Goal: Task Accomplishment & Management: Manage account settings

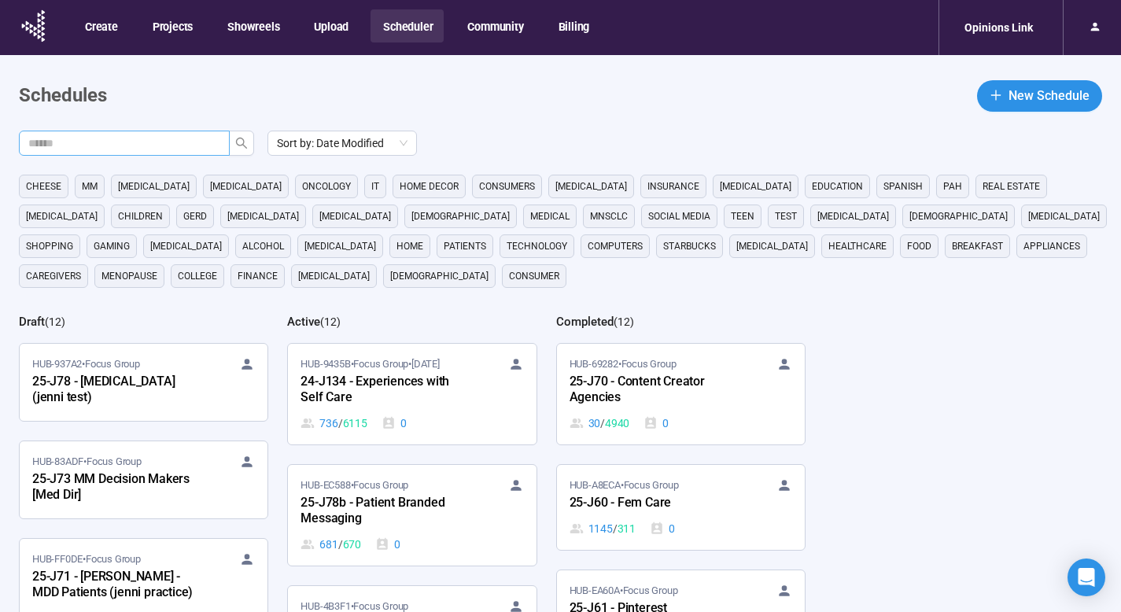
click at [201, 146] on input "text" at bounding box center [117, 143] width 179 height 17
type input "**"
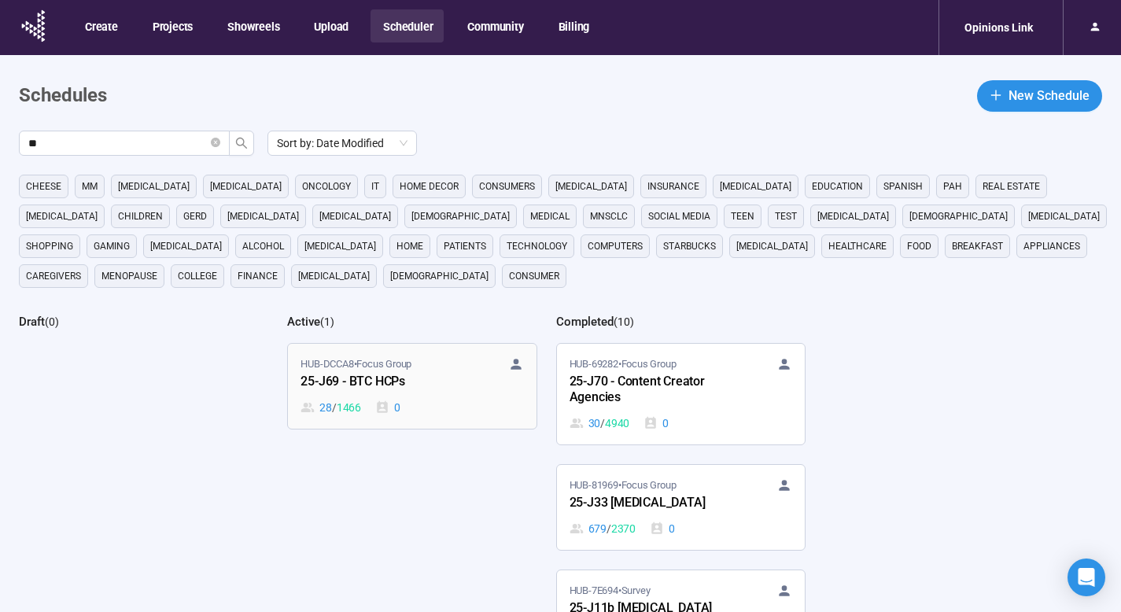
click at [433, 381] on div "25-J69 - BTC HCPs" at bounding box center [387, 382] width 173 height 20
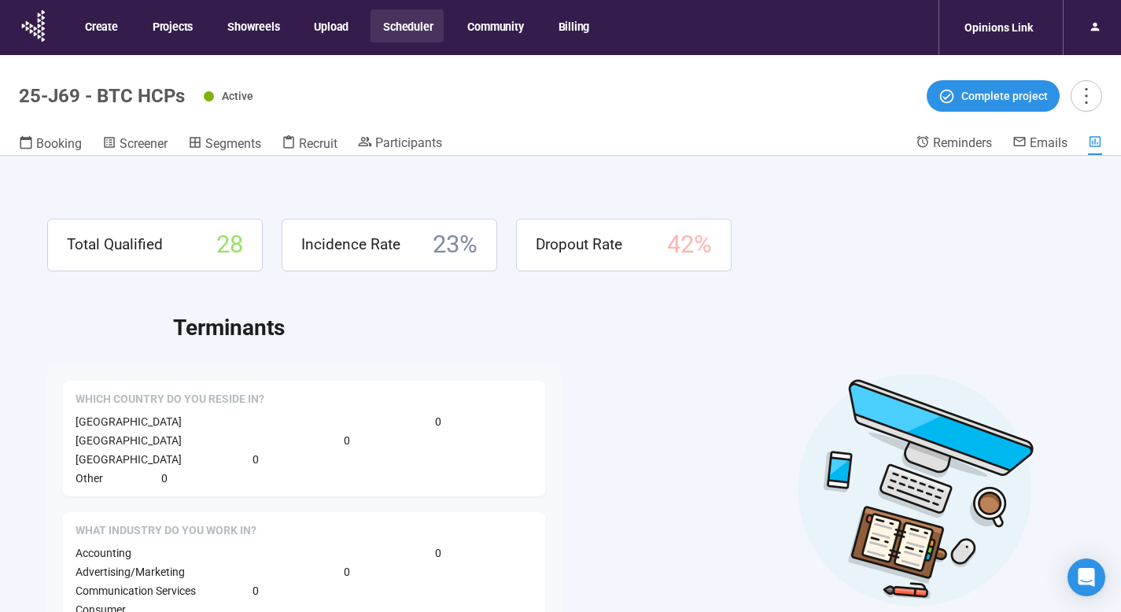
click at [422, 131] on header "25-J69 - BTC HCPs Active Complete project Booking Screener Segments Recruit Par…" at bounding box center [560, 105] width 1121 height 101
click at [420, 145] on span "Participants" at bounding box center [408, 142] width 67 height 15
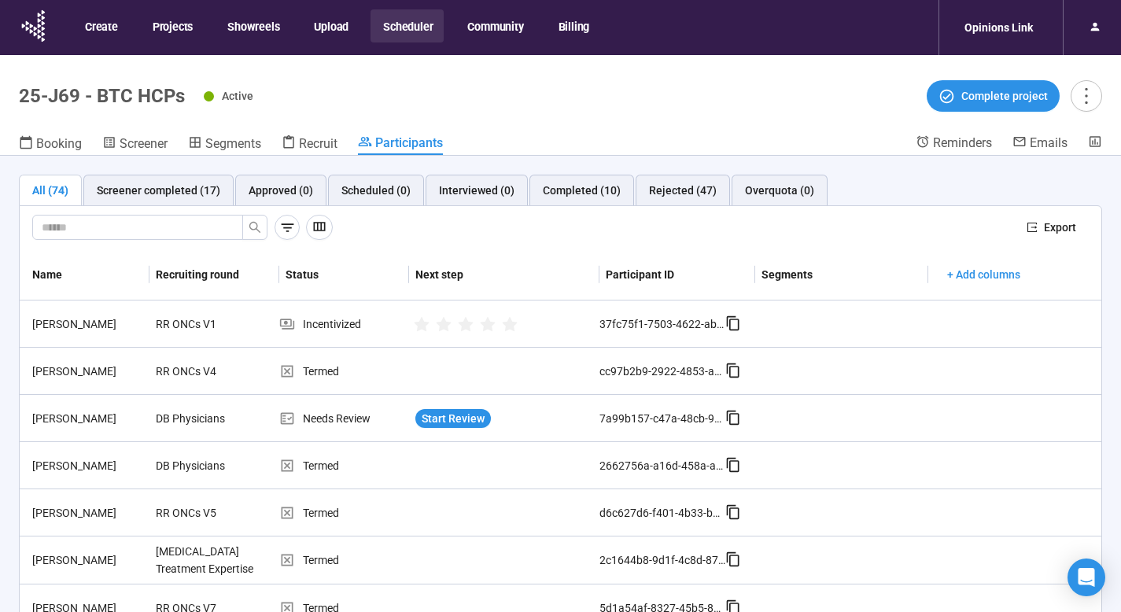
click at [50, 185] on div "All (74)" at bounding box center [50, 190] width 36 height 17
click at [115, 186] on div "Screener completed (17)" at bounding box center [159, 190] width 124 height 17
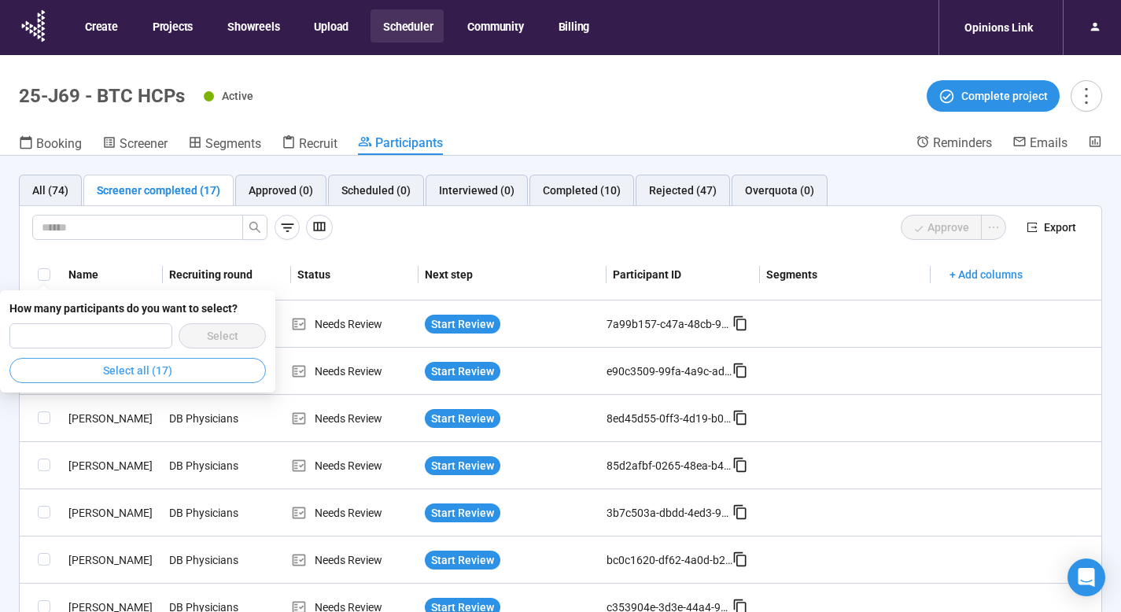
click at [146, 369] on span "Select all (17)" at bounding box center [137, 370] width 69 height 17
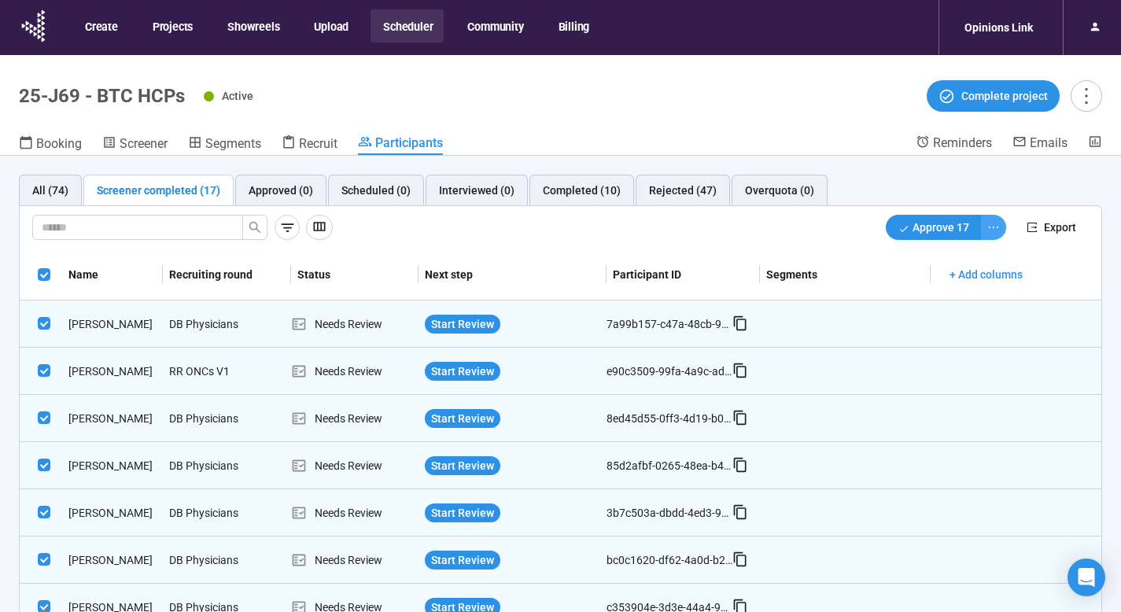
click at [987, 227] on icon "ellipsis" at bounding box center [993, 227] width 13 height 13
click at [935, 284] on span "Decline" at bounding box center [931, 284] width 100 height 17
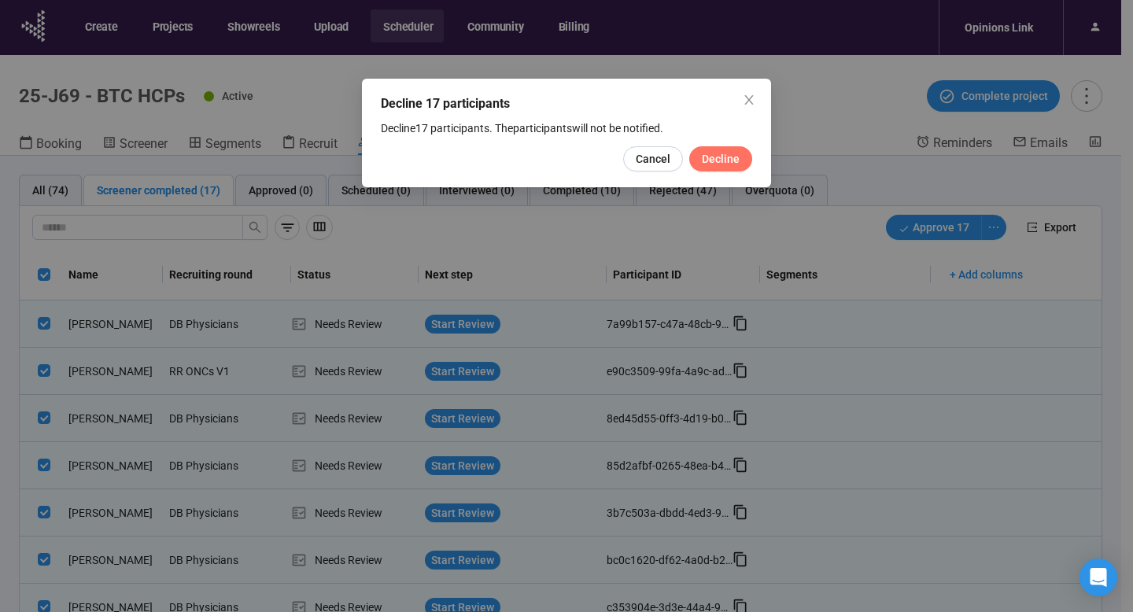
click at [742, 155] on button "Decline" at bounding box center [720, 158] width 63 height 25
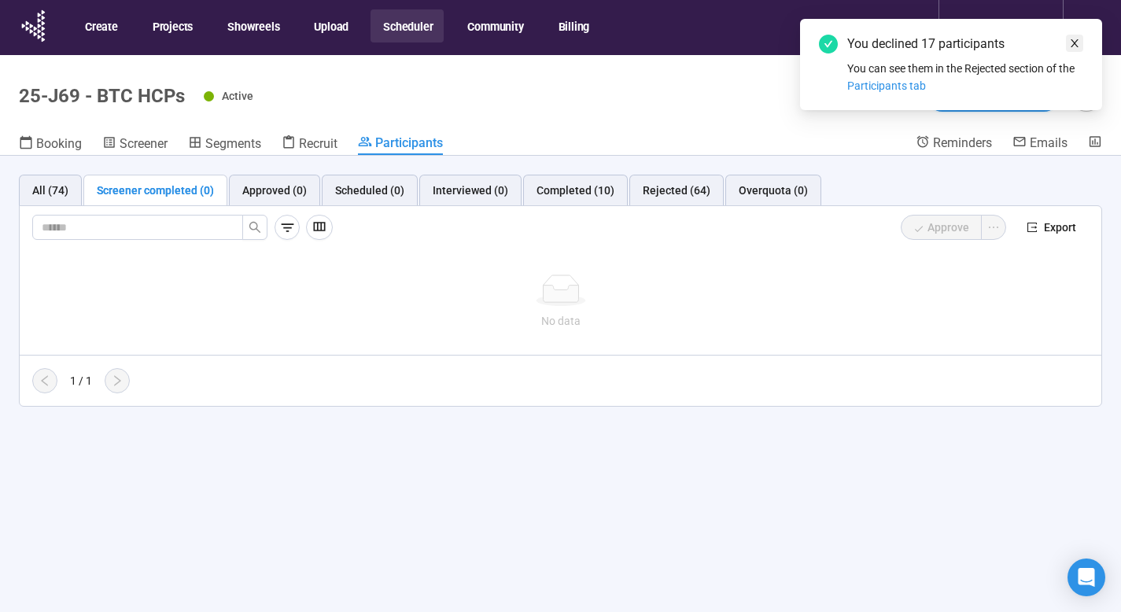
click at [1075, 39] on icon "close" at bounding box center [1074, 43] width 11 height 11
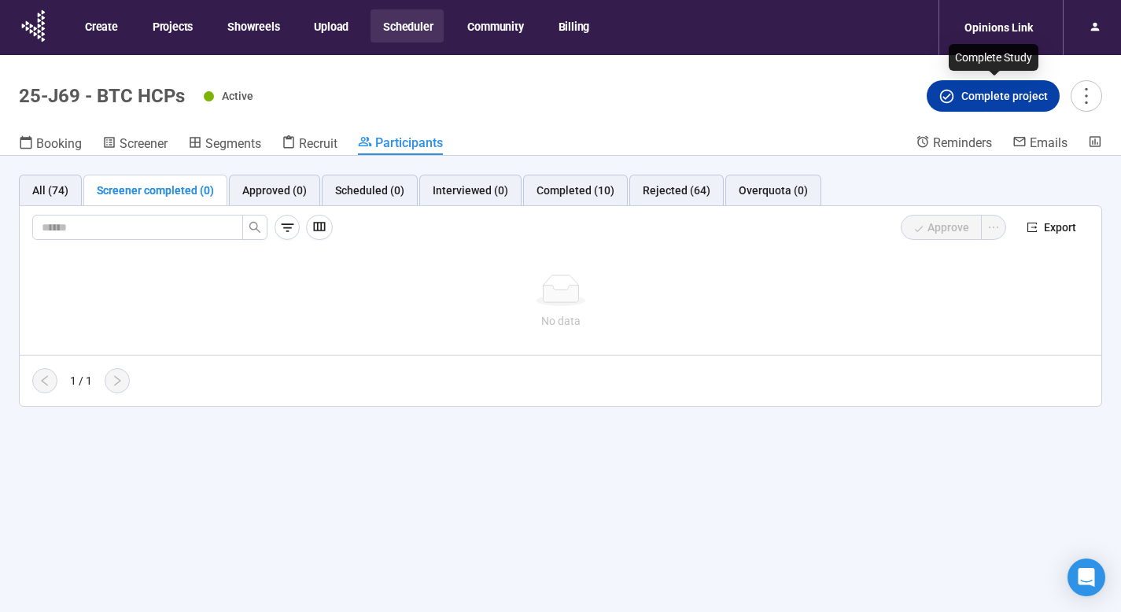
click at [990, 93] on span "Complete project" at bounding box center [1004, 95] width 87 height 17
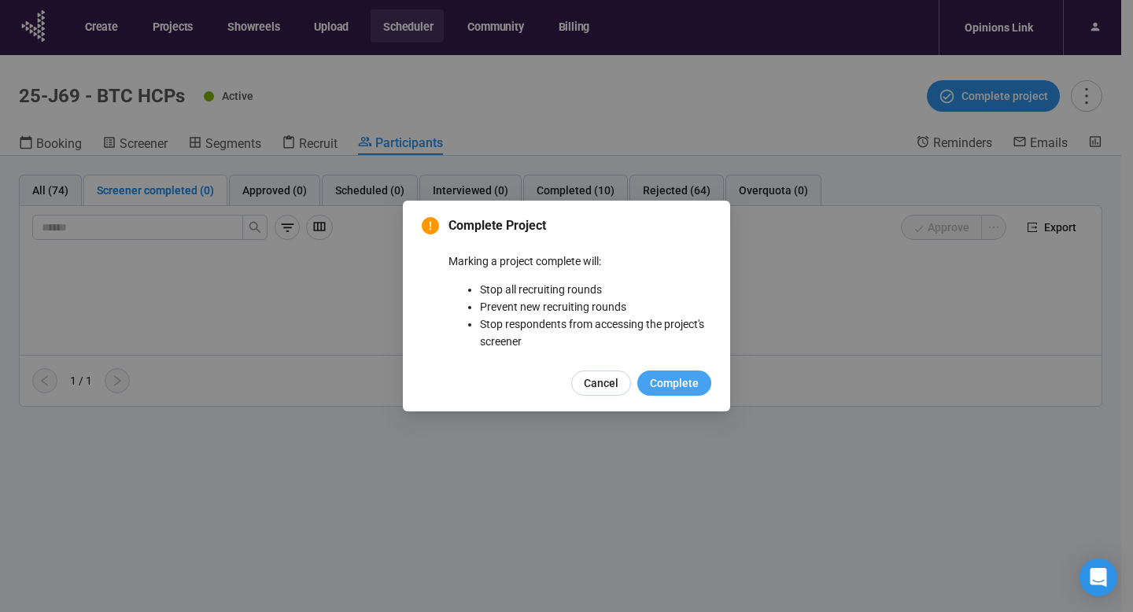
click at [685, 385] on span "Complete" at bounding box center [674, 382] width 49 height 17
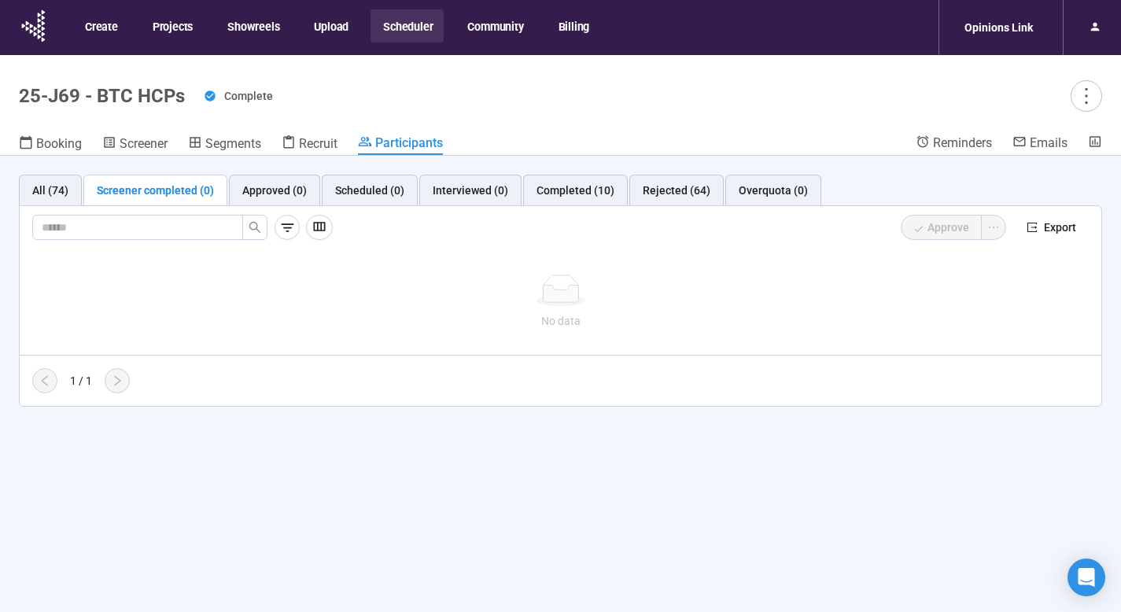
click at [394, 29] on button "Scheduler" at bounding box center [407, 25] width 73 height 33
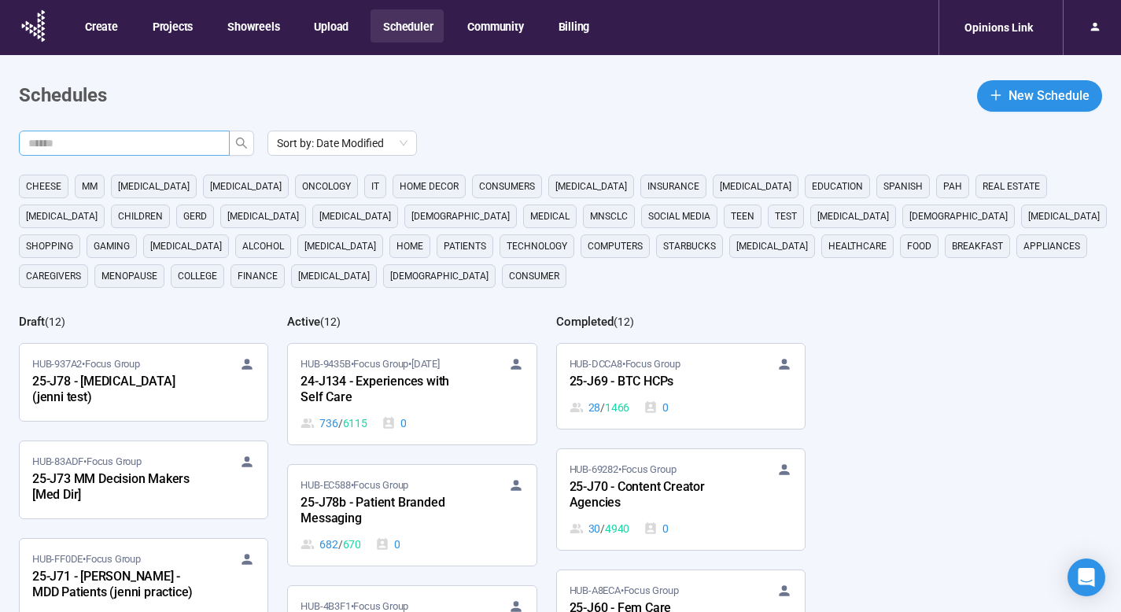
click at [194, 149] on input "text" at bounding box center [117, 143] width 179 height 17
type input "**"
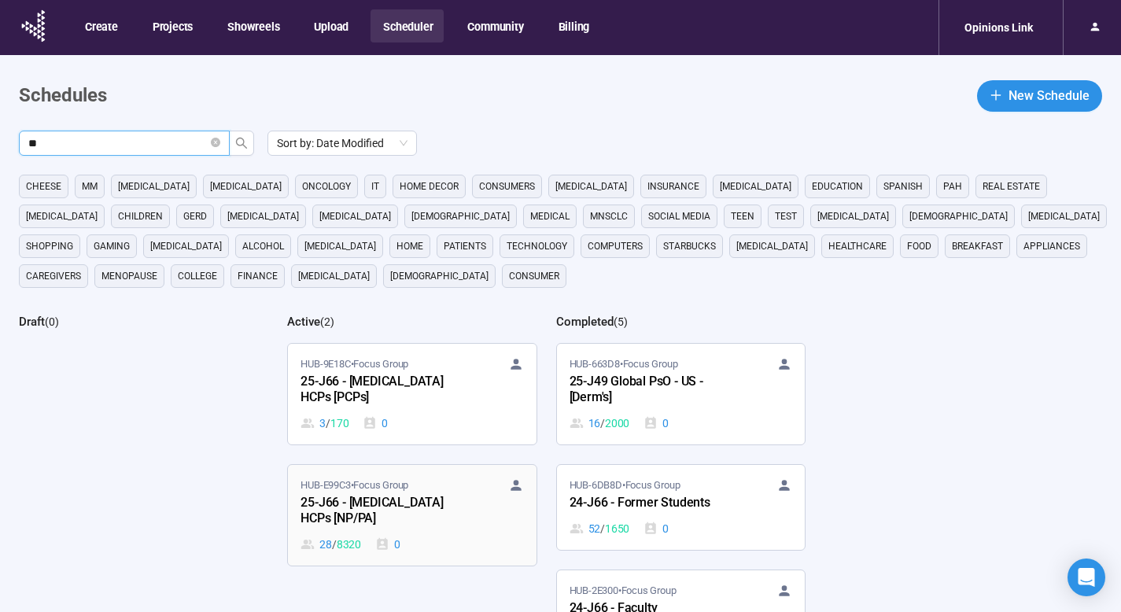
click at [353, 478] on span "HUB-E99C3 • Focus Group" at bounding box center [355, 486] width 108 height 16
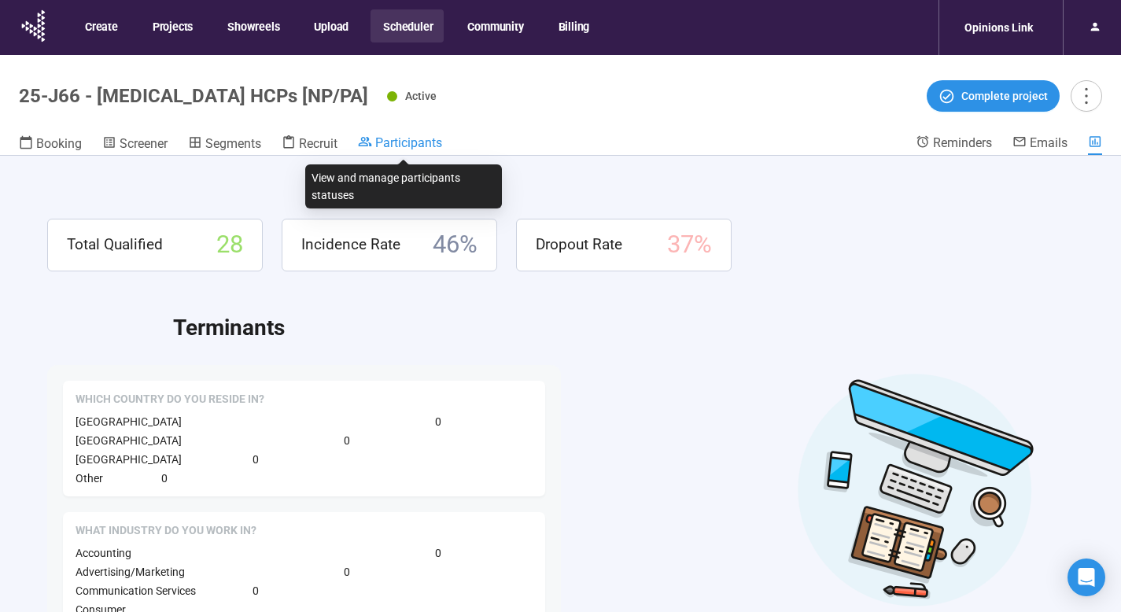
click at [397, 139] on span "Participants" at bounding box center [408, 142] width 67 height 15
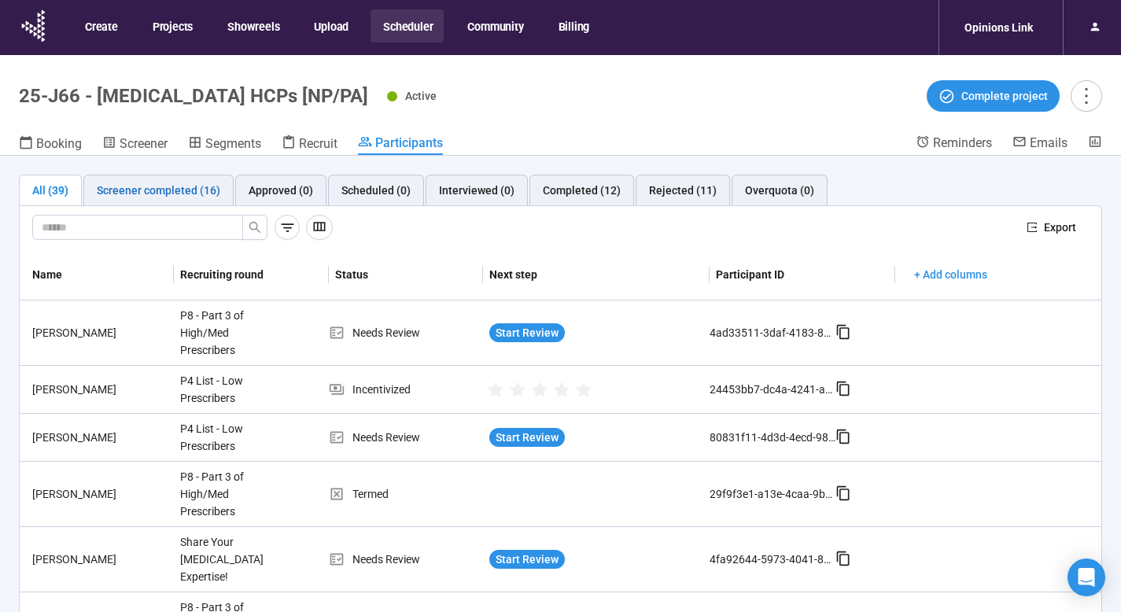
click at [162, 191] on div "Screener completed (16)" at bounding box center [159, 190] width 124 height 17
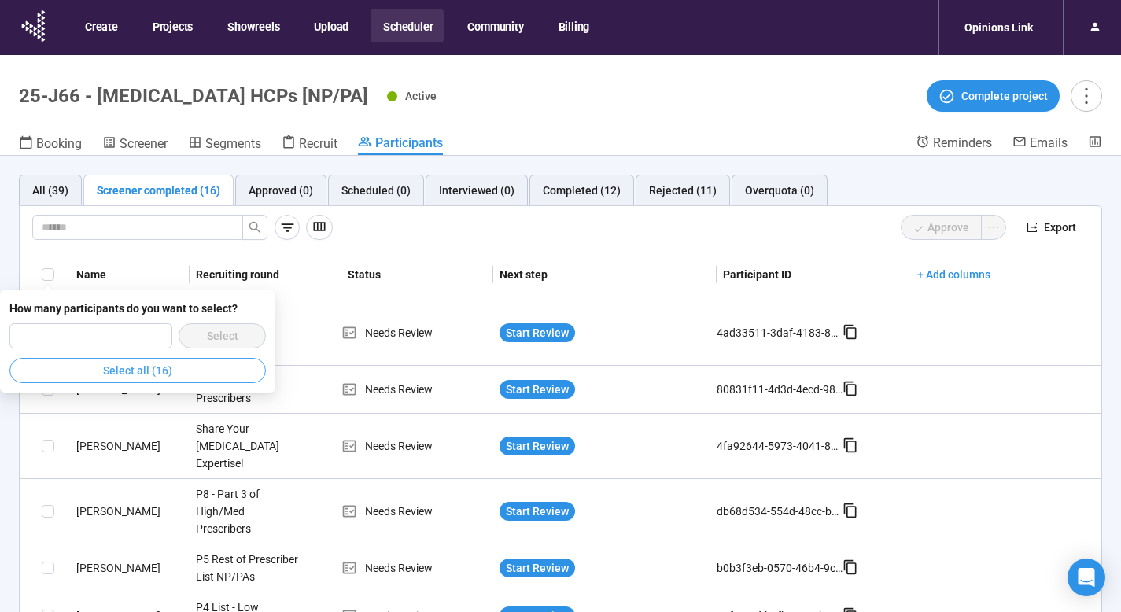
click at [120, 363] on span "Select all (16)" at bounding box center [137, 370] width 69 height 17
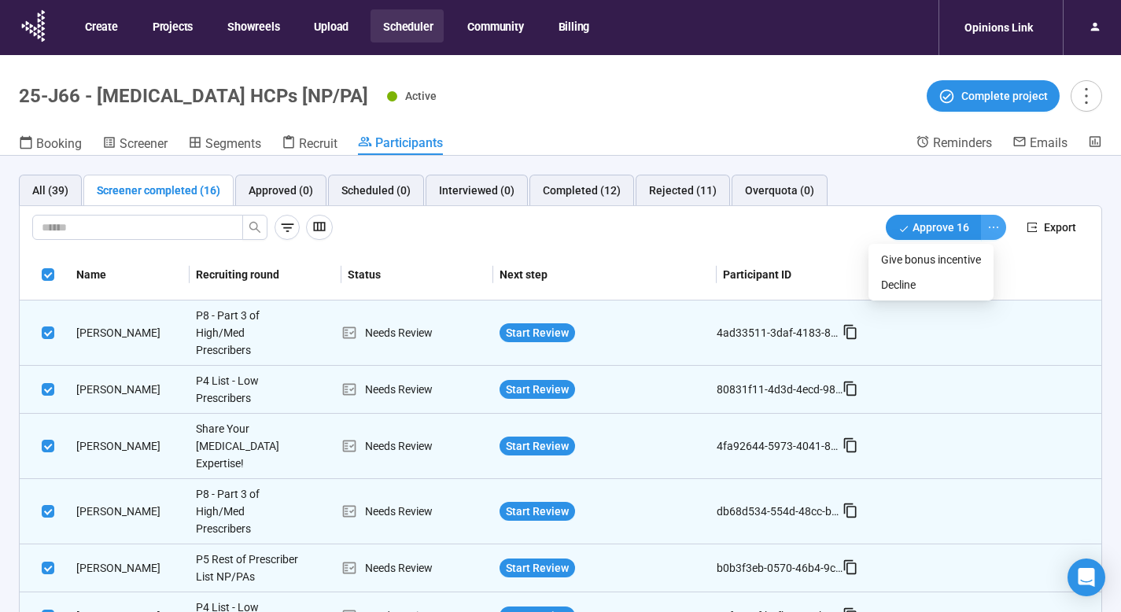
click at [987, 225] on icon "ellipsis" at bounding box center [993, 227] width 13 height 13
click at [941, 279] on span "Decline" at bounding box center [931, 284] width 100 height 17
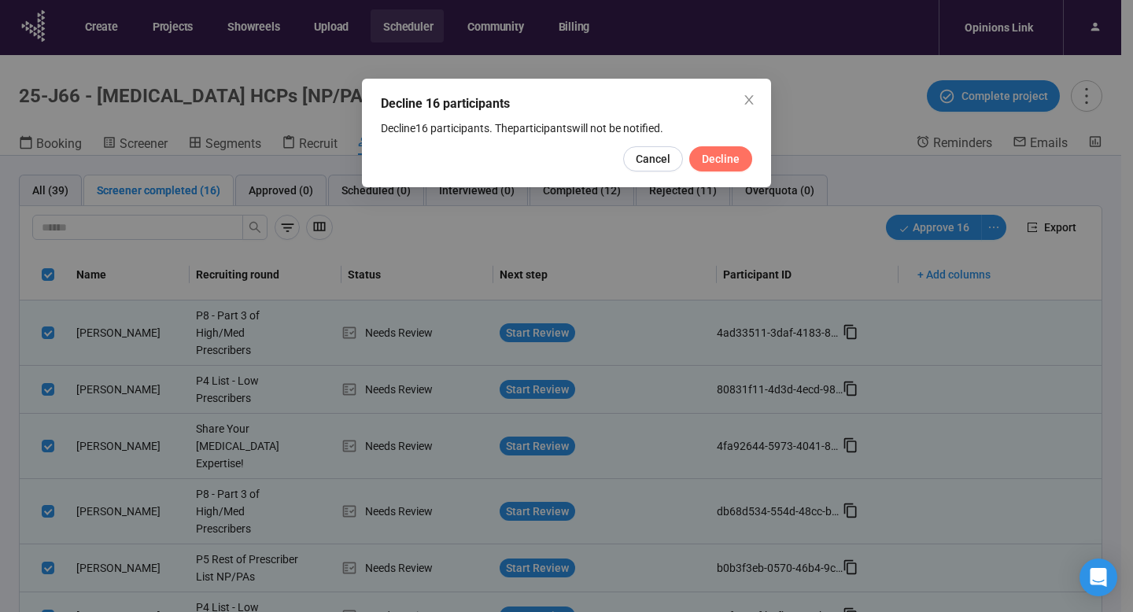
click at [715, 156] on span "Decline" at bounding box center [721, 158] width 38 height 17
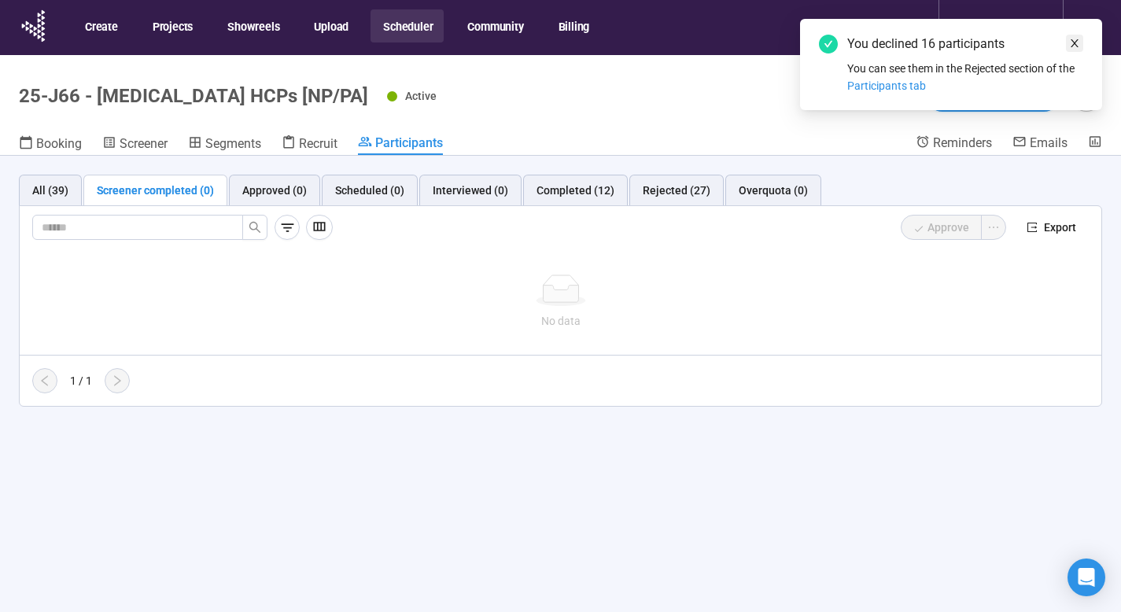
click at [1068, 37] on link at bounding box center [1074, 43] width 17 height 17
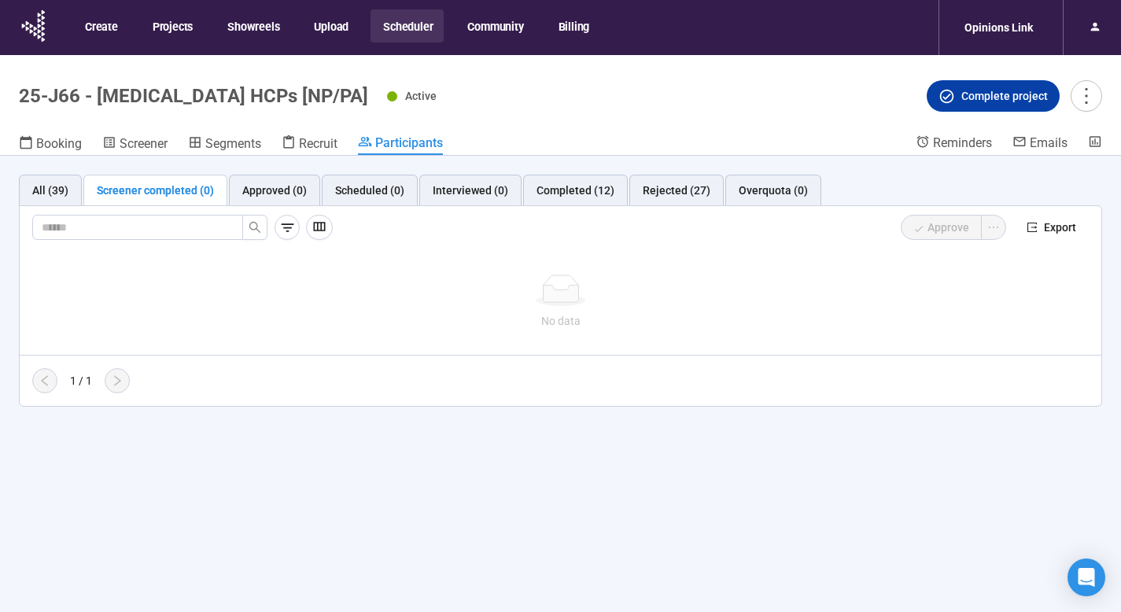
click at [977, 95] on span "Complete project" at bounding box center [1004, 95] width 87 height 17
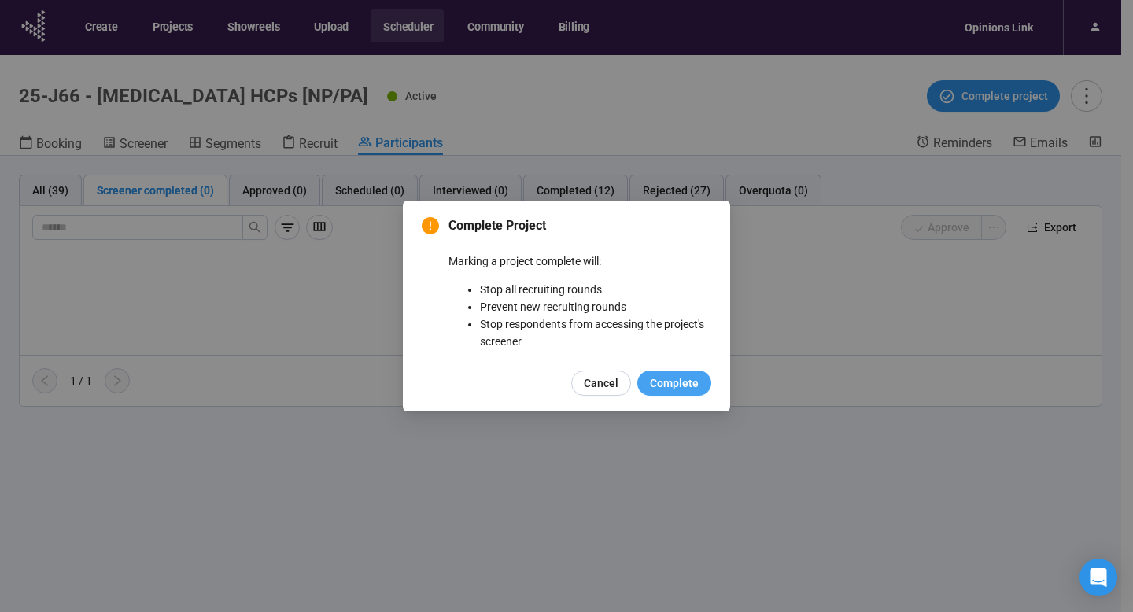
click at [680, 380] on span "Complete" at bounding box center [674, 382] width 49 height 17
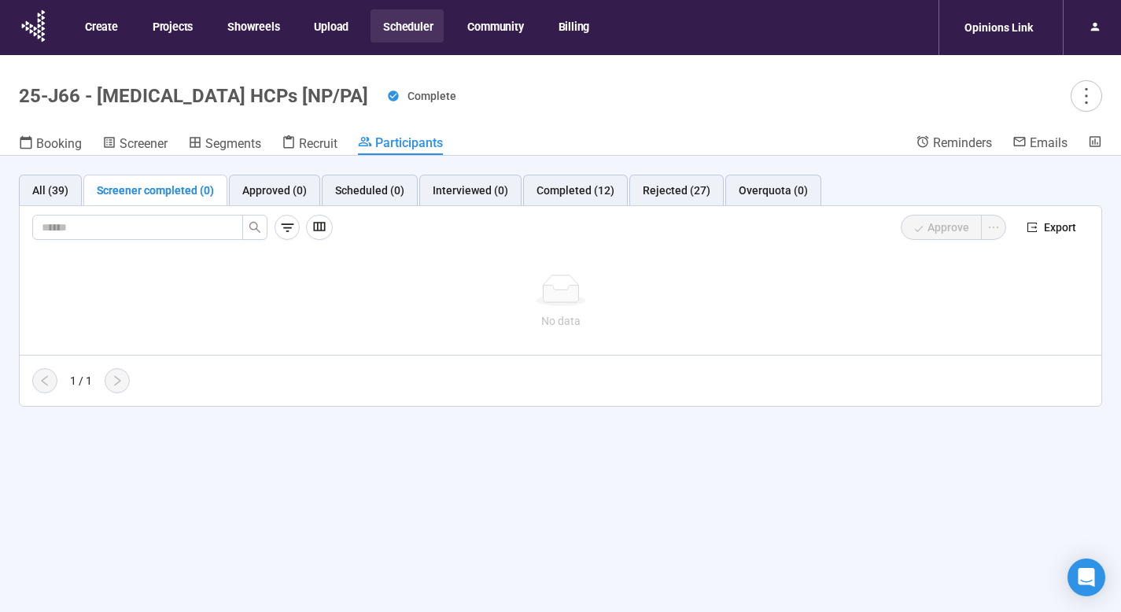
click at [407, 27] on button "Scheduler" at bounding box center [407, 25] width 73 height 33
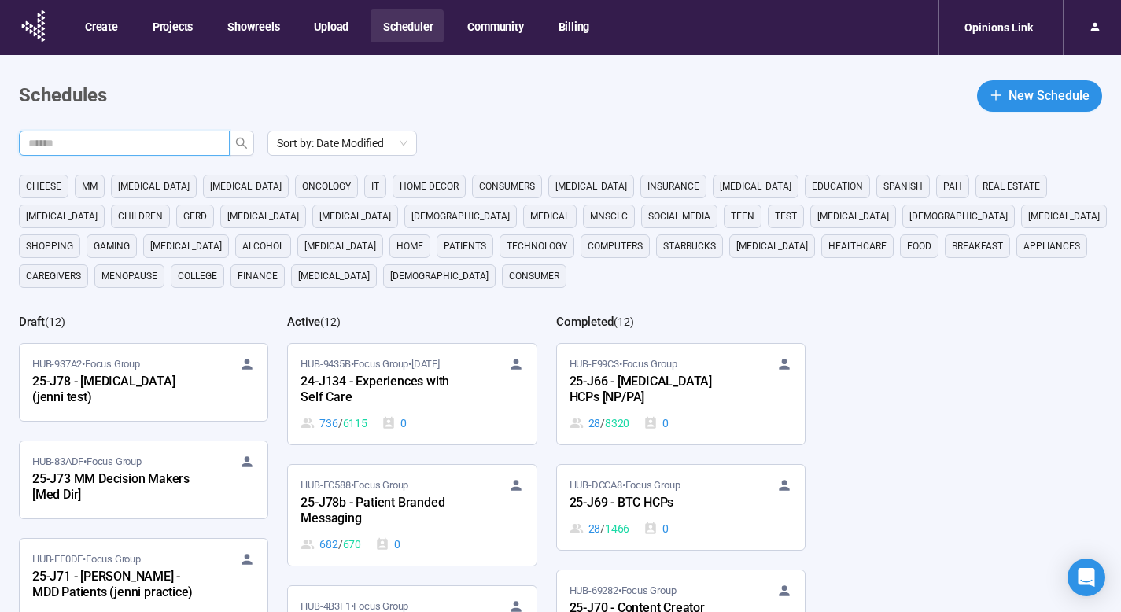
click at [184, 137] on input "text" at bounding box center [117, 143] width 179 height 17
type input "**"
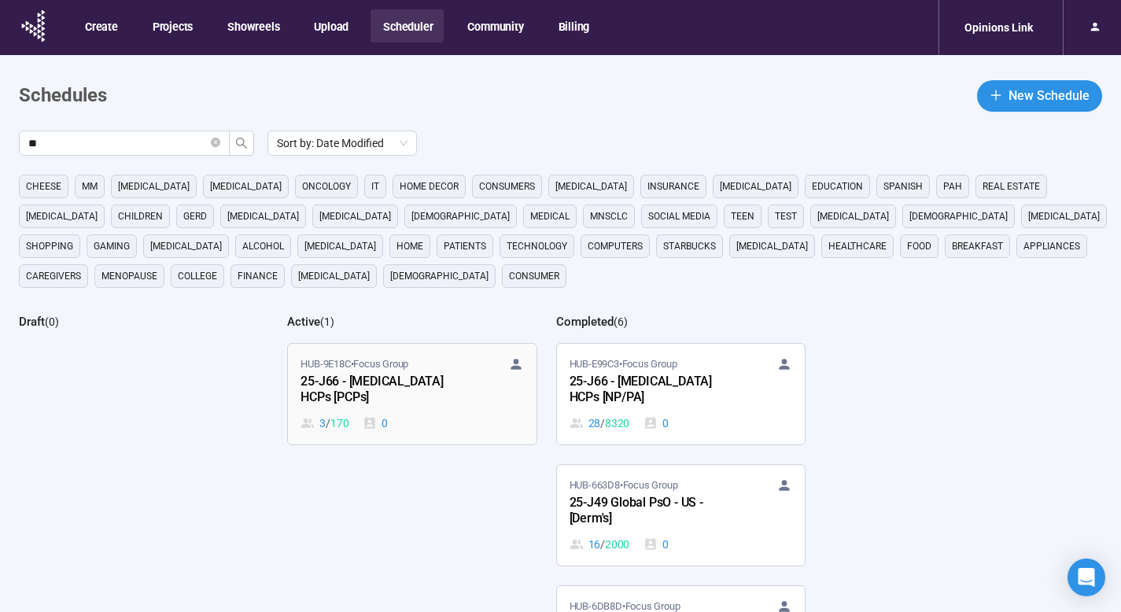
click at [384, 377] on div "25-J66 - [MEDICAL_DATA] HCPs [PCPs]" at bounding box center [387, 390] width 173 height 36
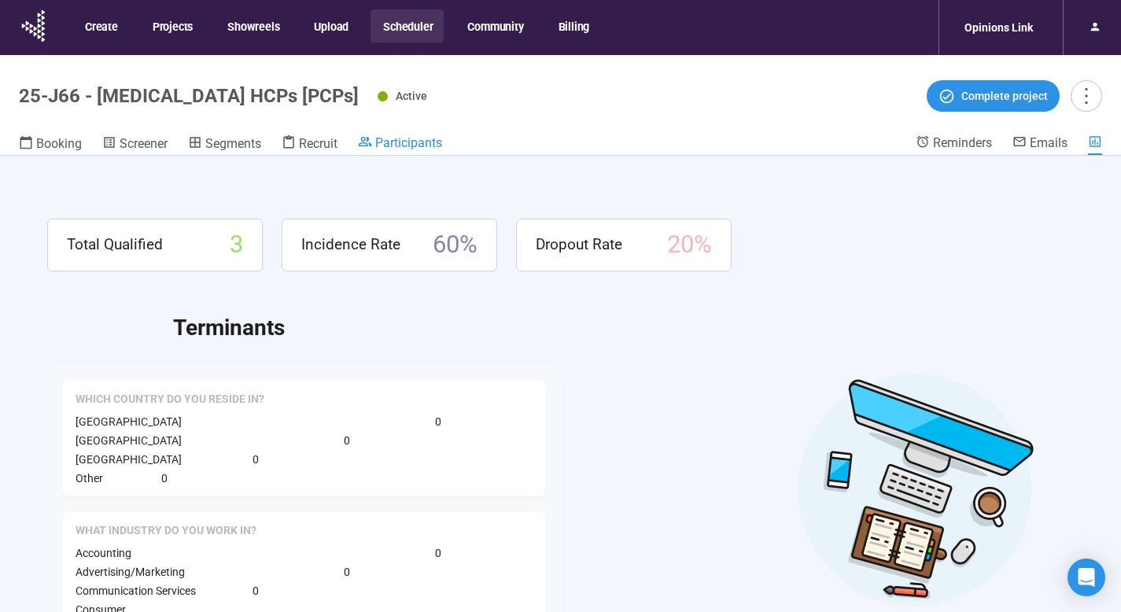
click at [420, 143] on span "Participants" at bounding box center [408, 142] width 67 height 15
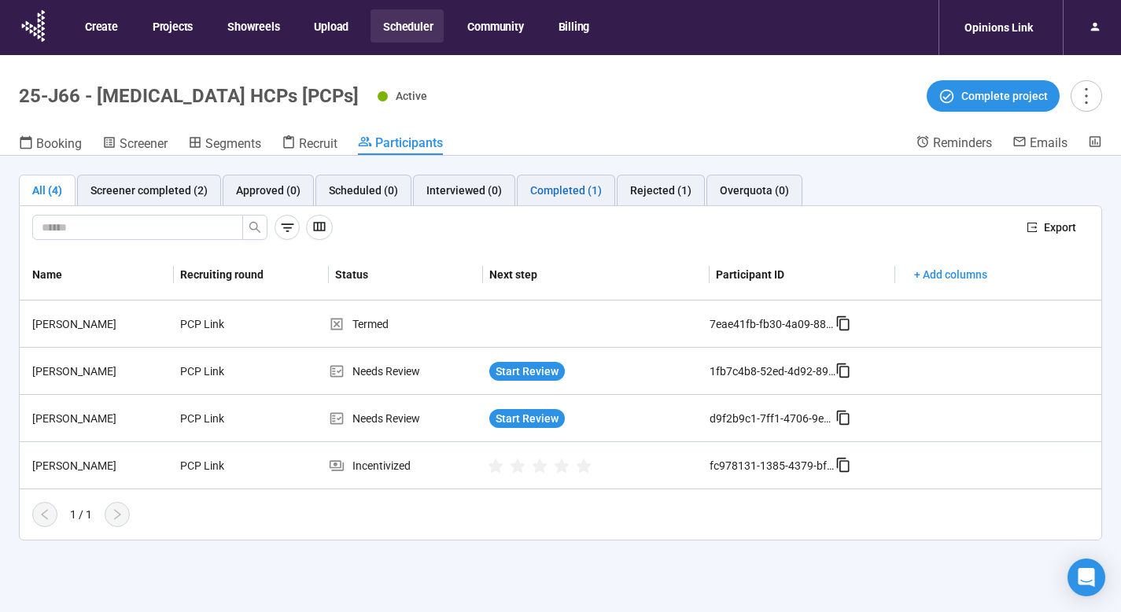
click at [559, 190] on div "Completed (1)" at bounding box center [566, 190] width 72 height 17
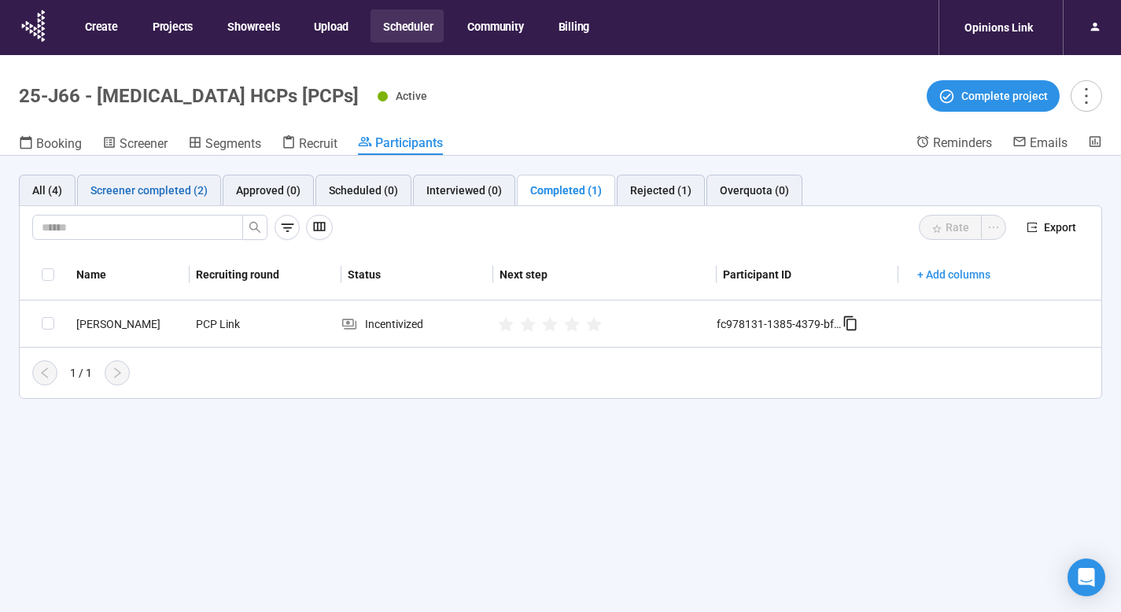
click at [138, 189] on div "Screener completed (2)" at bounding box center [148, 190] width 117 height 17
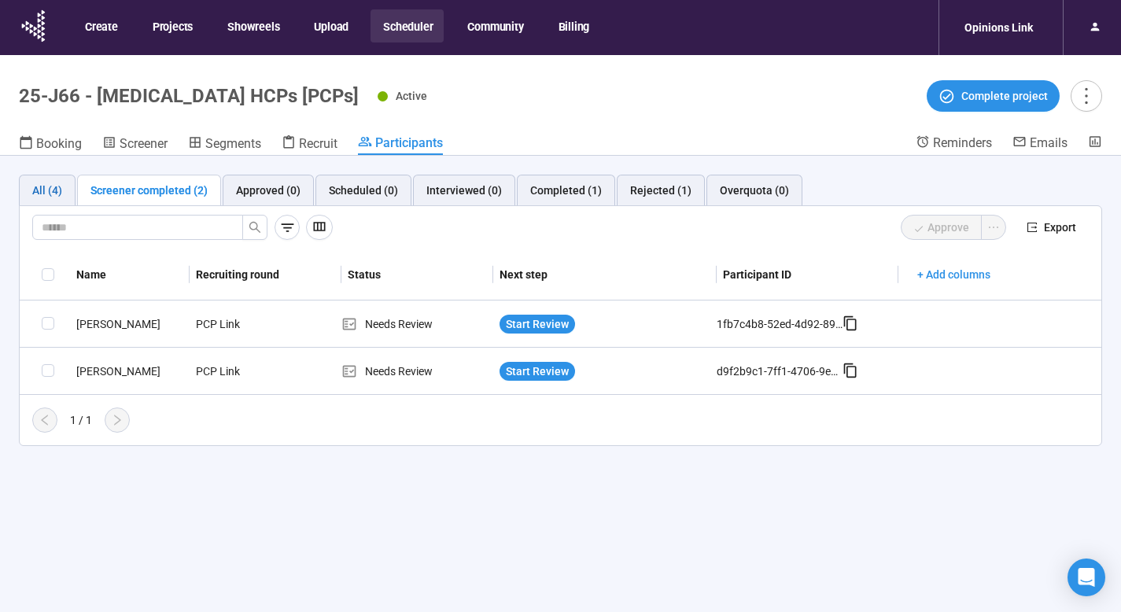
click at [39, 185] on div "All (4)" at bounding box center [47, 190] width 30 height 17
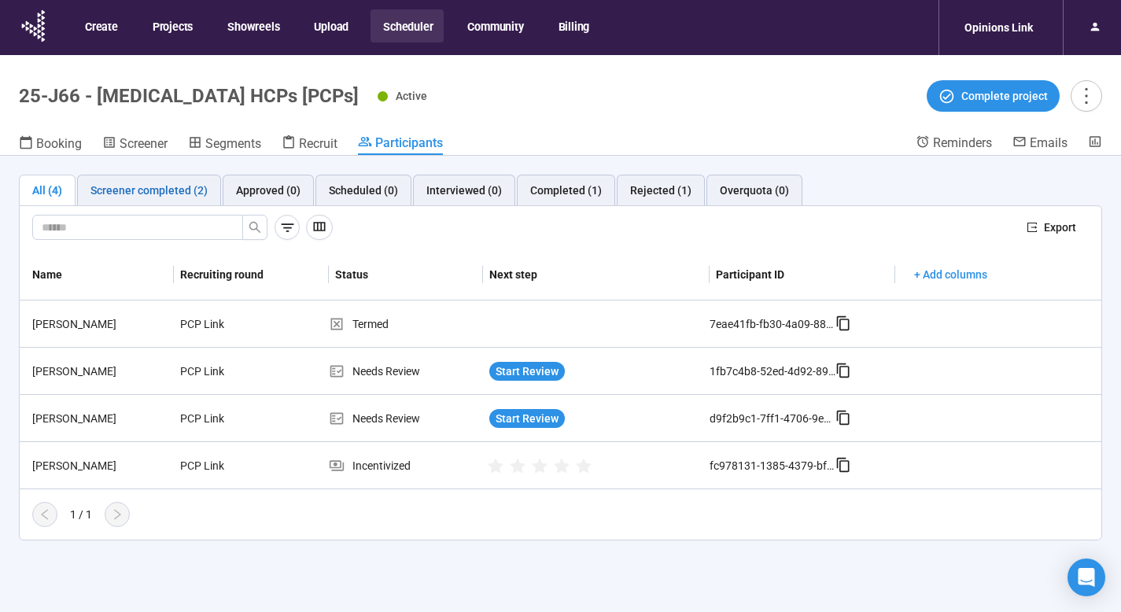
click at [156, 190] on div "Screener completed (2)" at bounding box center [148, 190] width 117 height 17
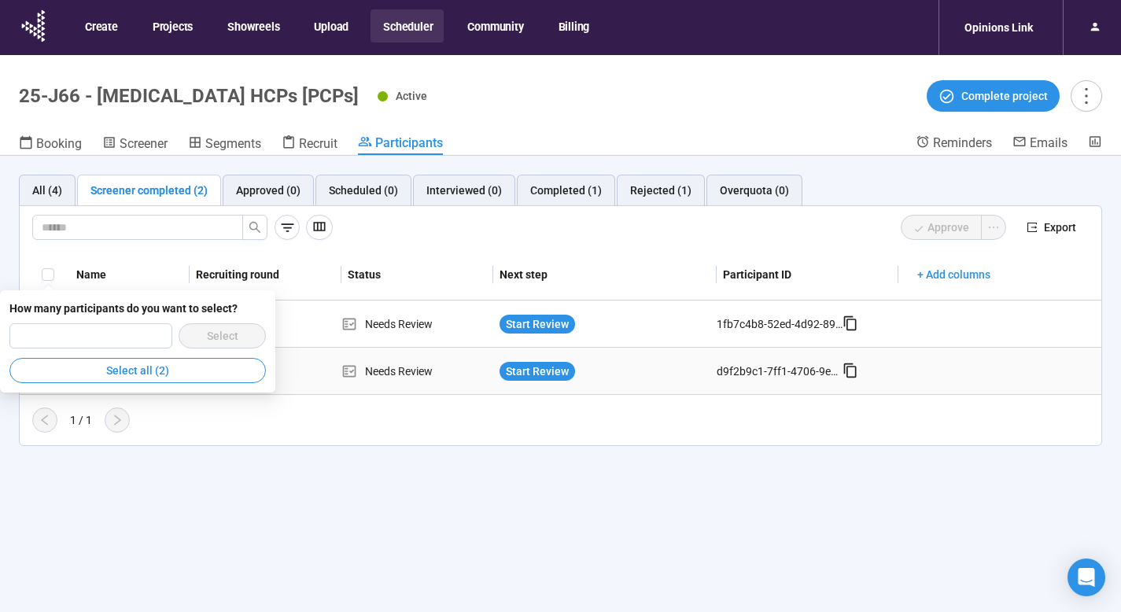
click at [139, 370] on span "Select all (2)" at bounding box center [137, 370] width 63 height 17
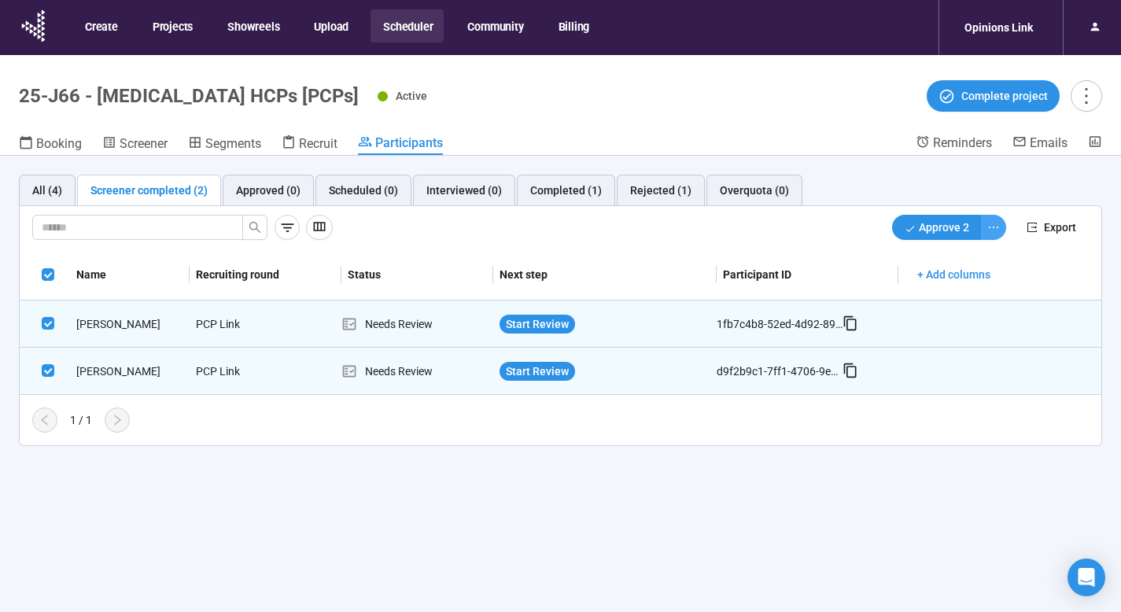
click at [996, 223] on icon "ellipsis" at bounding box center [993, 227] width 13 height 13
click at [946, 288] on span "Decline" at bounding box center [943, 284] width 100 height 17
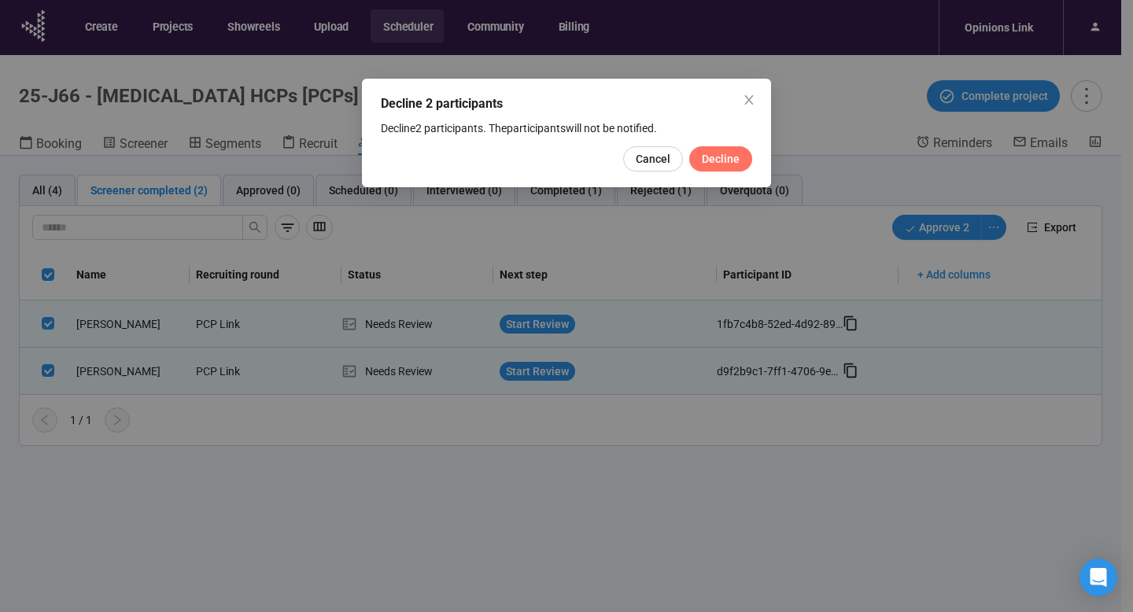
click at [722, 152] on span "Decline" at bounding box center [721, 158] width 38 height 17
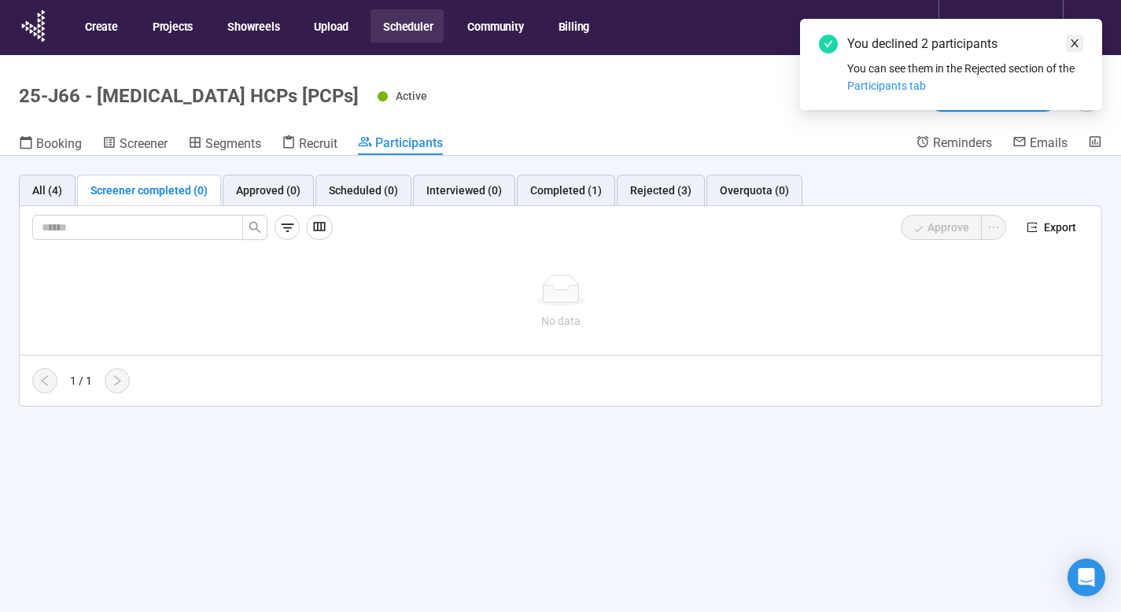
click at [1075, 38] on icon "close" at bounding box center [1074, 43] width 11 height 11
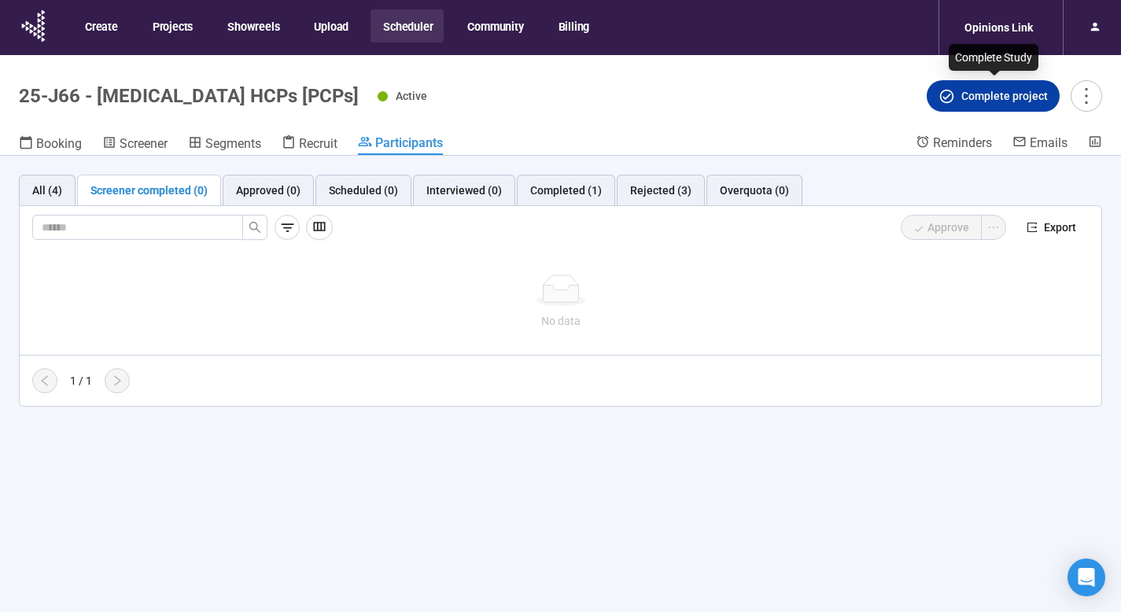
click at [979, 89] on span "Complete project" at bounding box center [1004, 95] width 87 height 17
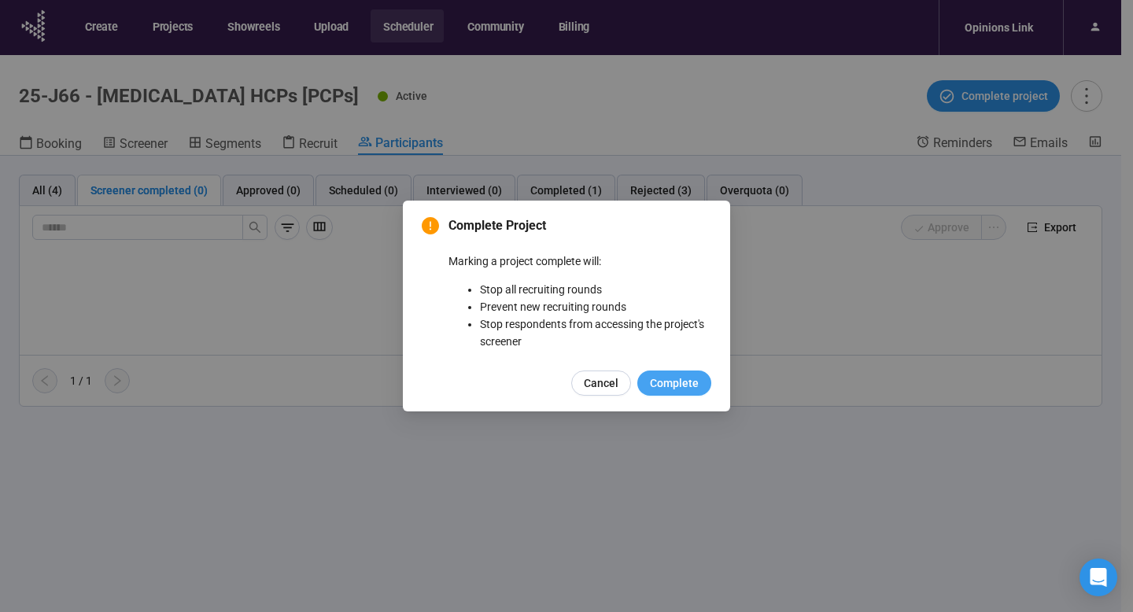
click at [687, 386] on span "Complete" at bounding box center [674, 382] width 49 height 17
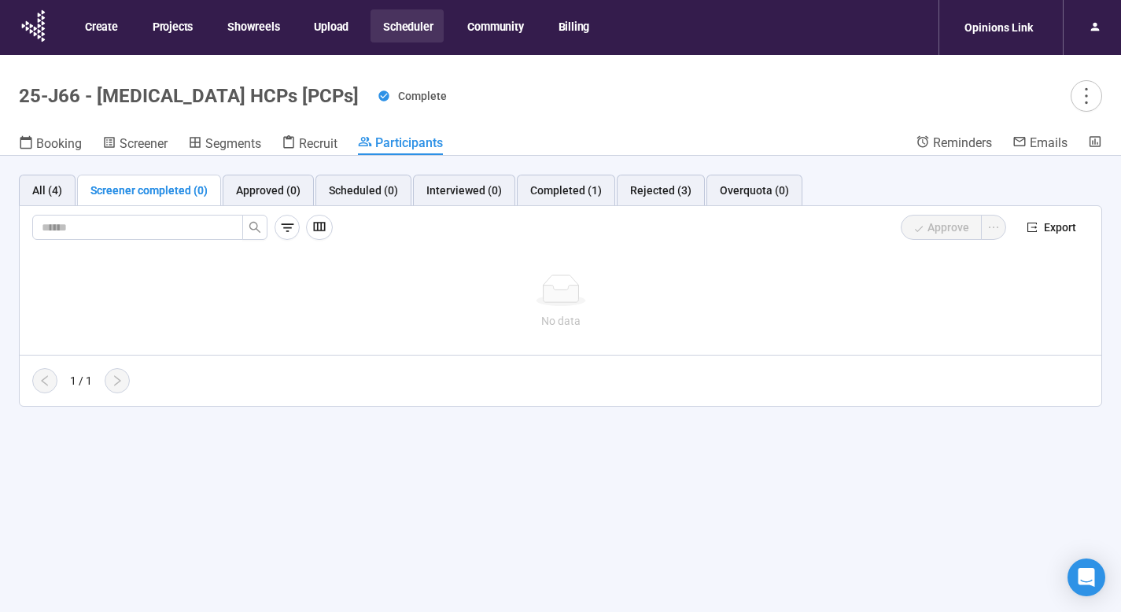
click at [396, 24] on button "Scheduler" at bounding box center [407, 25] width 73 height 33
